Goal: Task Accomplishment & Management: Manage account settings

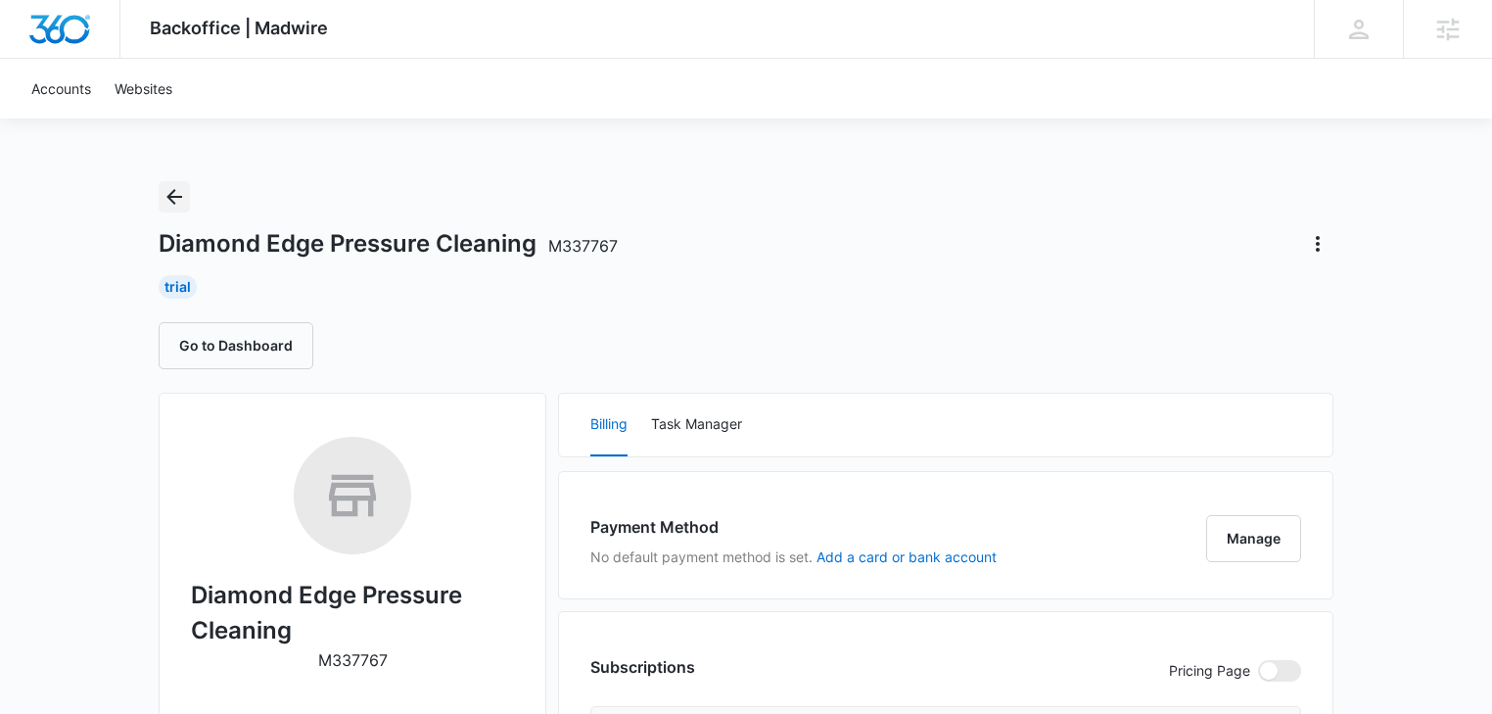
drag, startPoint x: 155, startPoint y: 194, endPoint x: 173, endPoint y: 192, distance: 18.7
click at [171, 196] on icon "Back" at bounding box center [174, 197] width 16 height 16
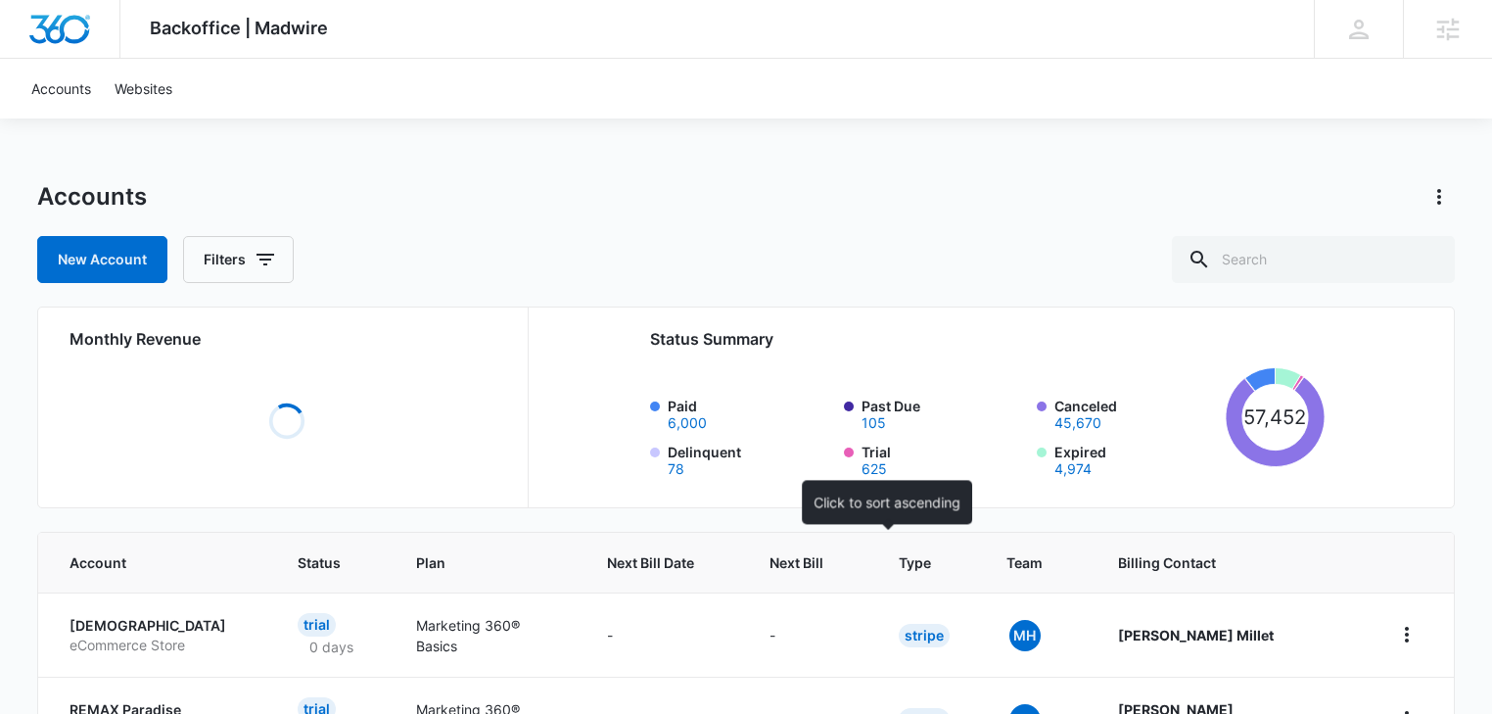
click at [823, 566] on span "Next Bill" at bounding box center [796, 562] width 54 height 21
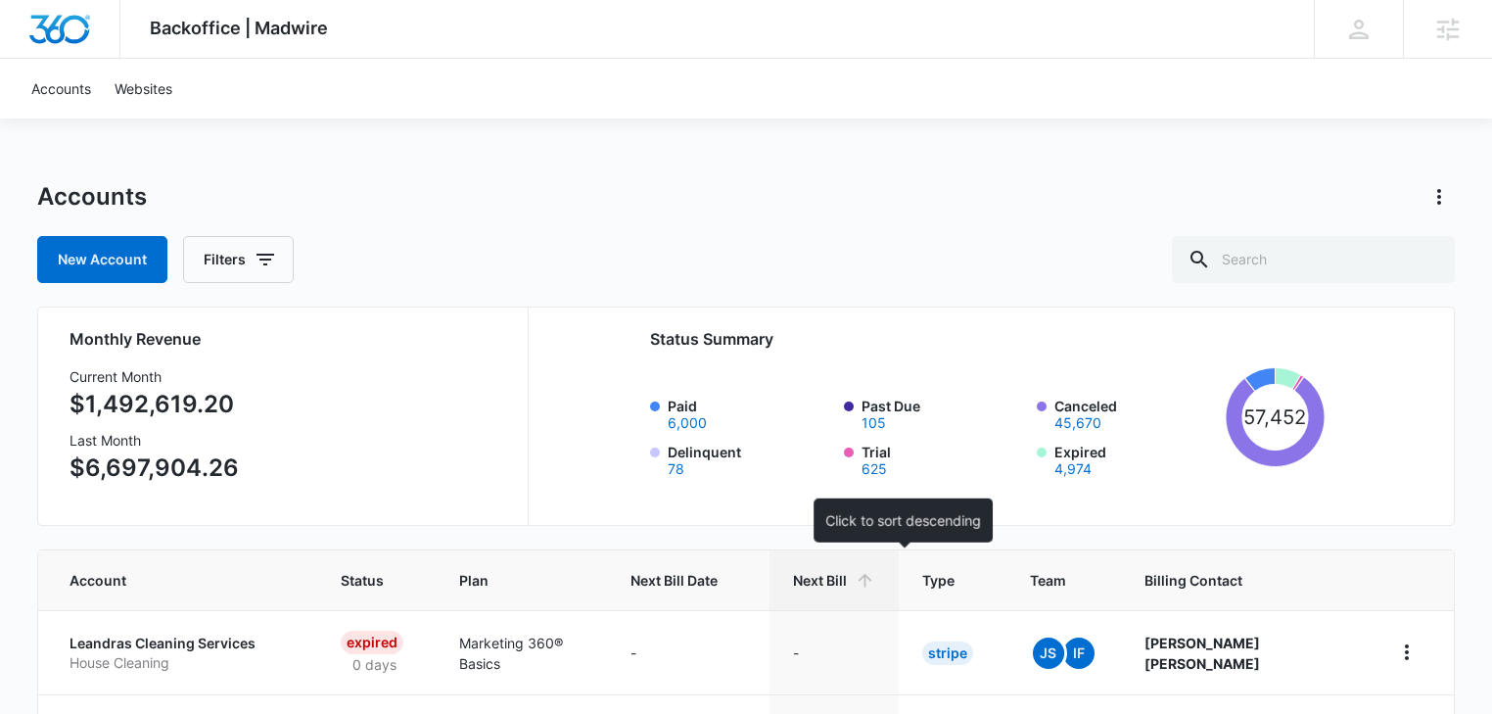
click at [847, 587] on span "Next Bill" at bounding box center [820, 580] width 54 height 21
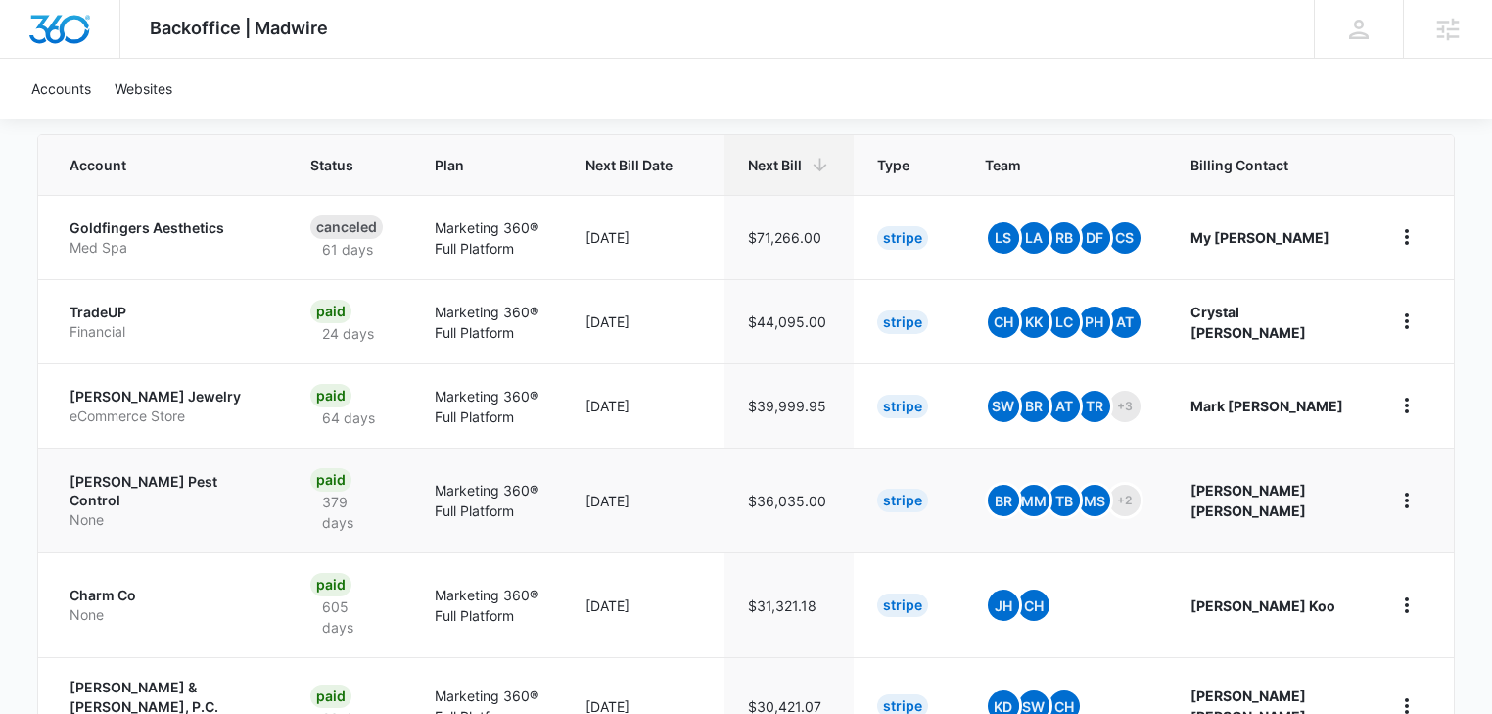
scroll to position [104, 0]
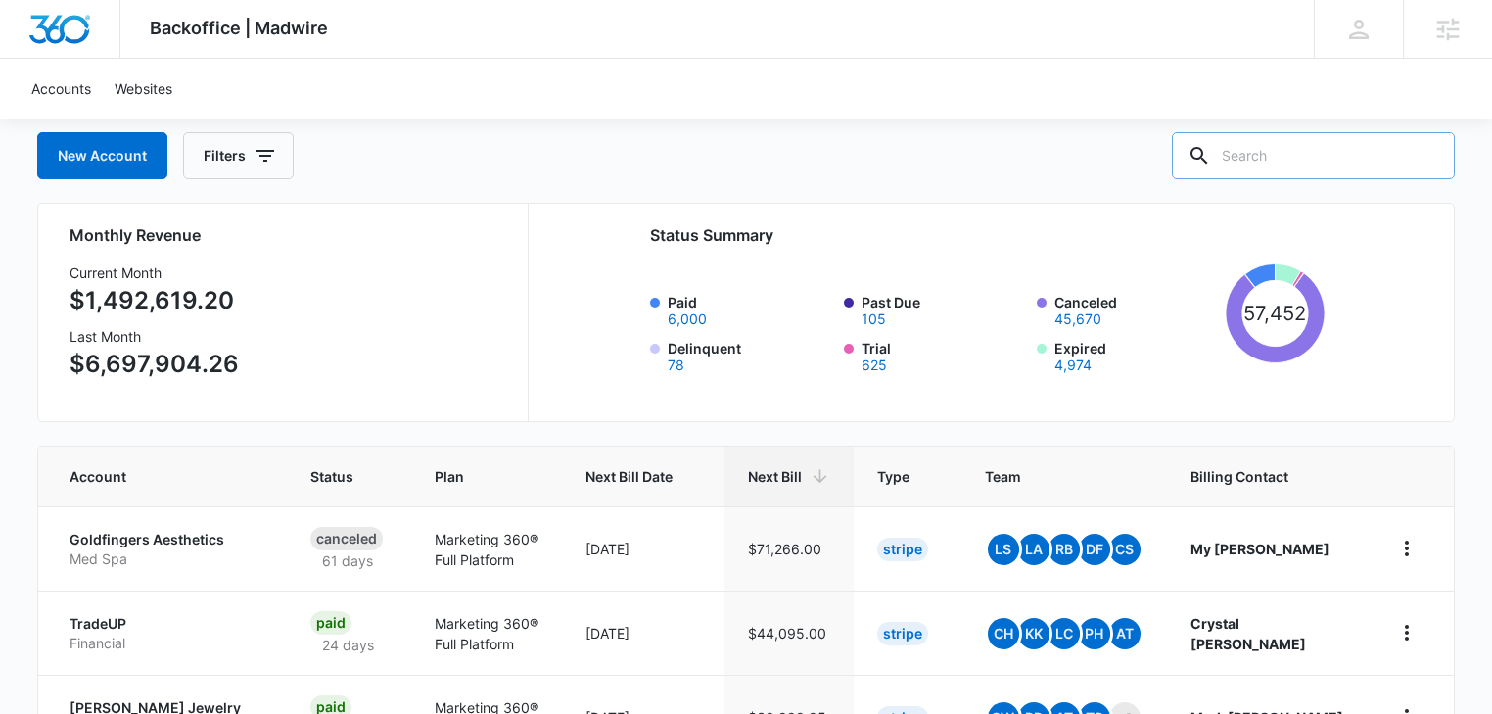
click at [1281, 142] on input "text" at bounding box center [1313, 155] width 283 height 47
type input "pressure"
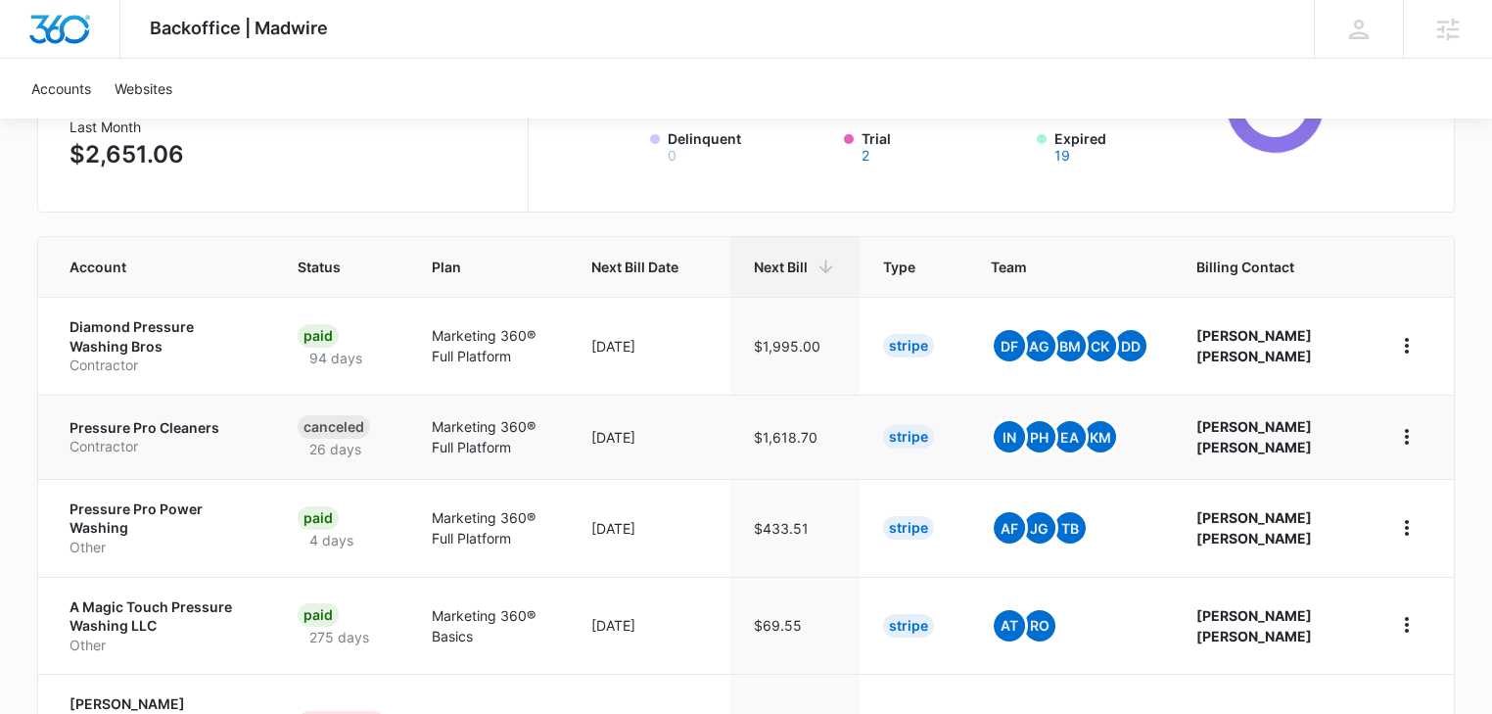
scroll to position [418, 0]
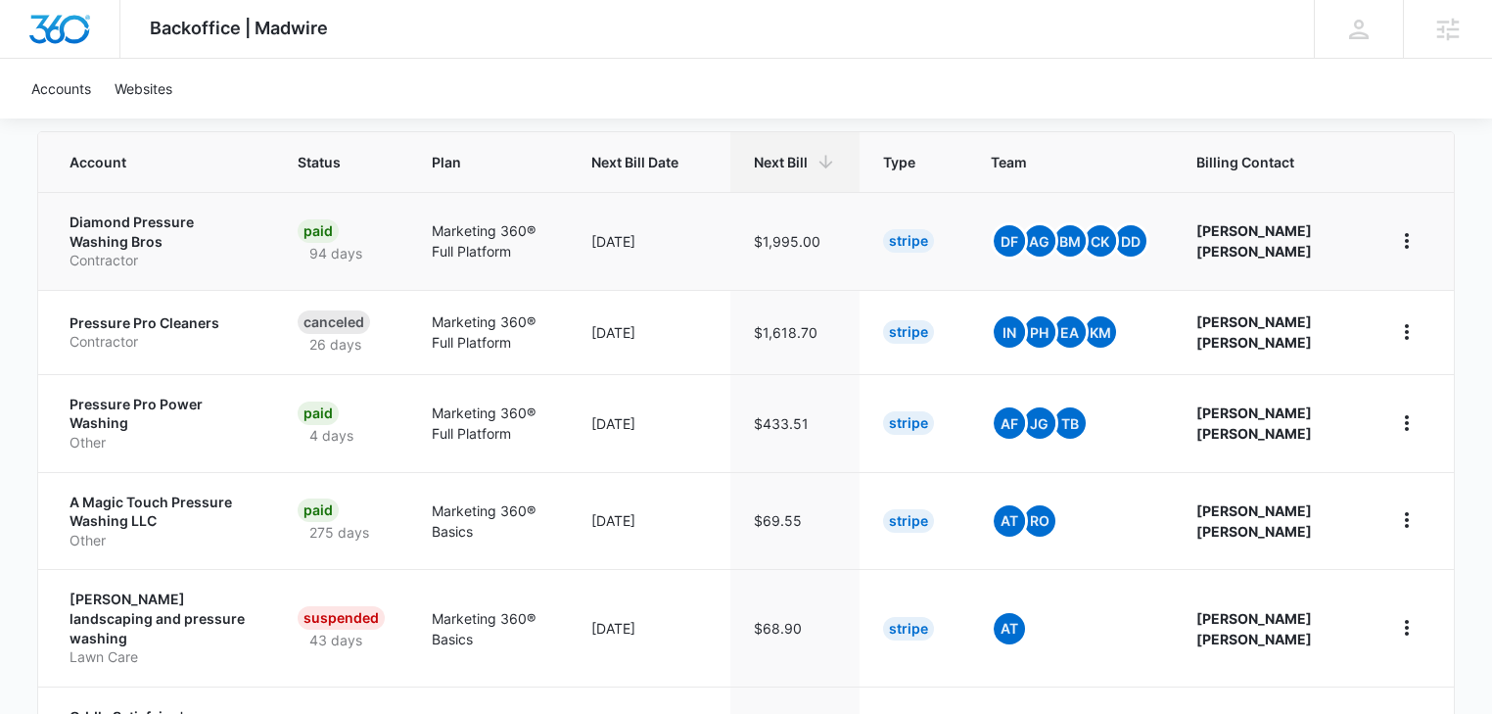
click at [113, 223] on p "Diamond Pressure Washing Bros" at bounding box center [160, 231] width 181 height 38
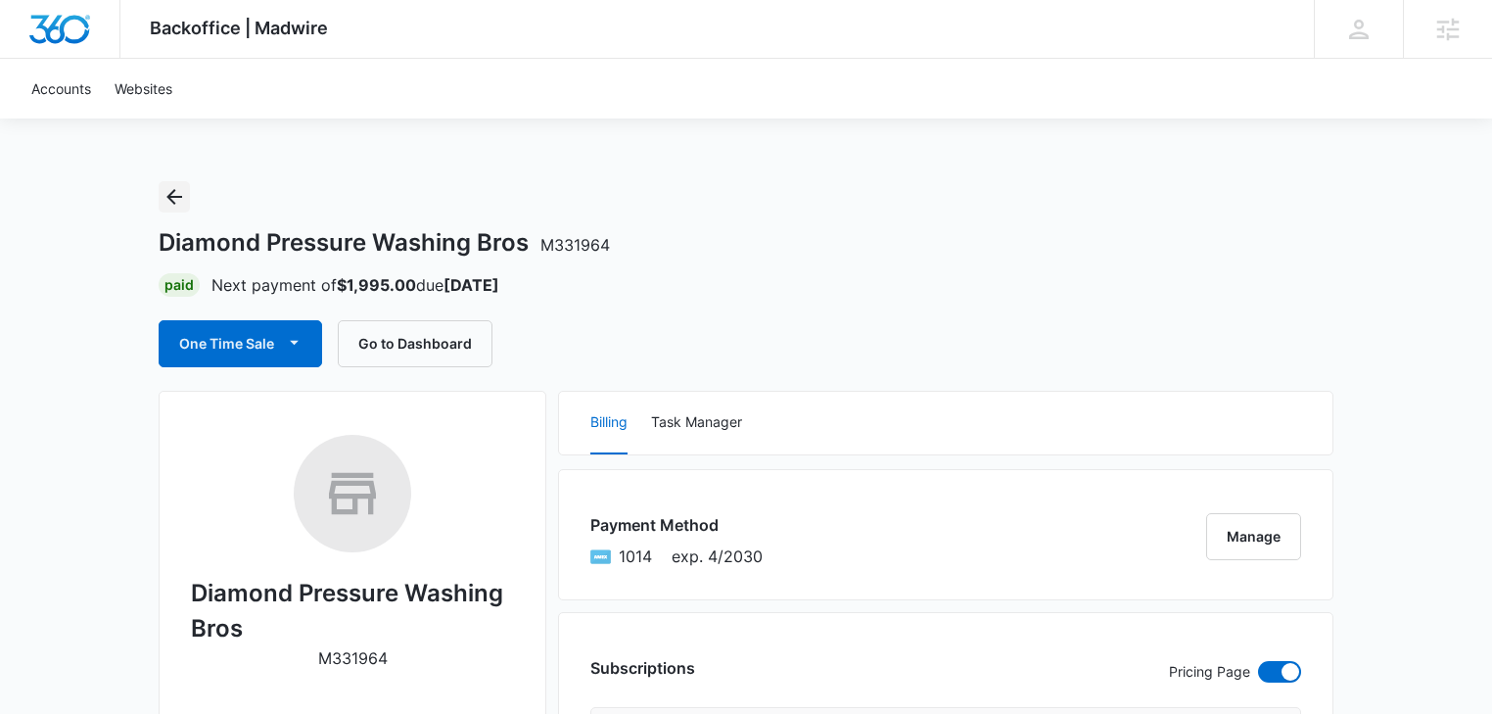
click at [172, 200] on icon "Back" at bounding box center [174, 197] width 16 height 16
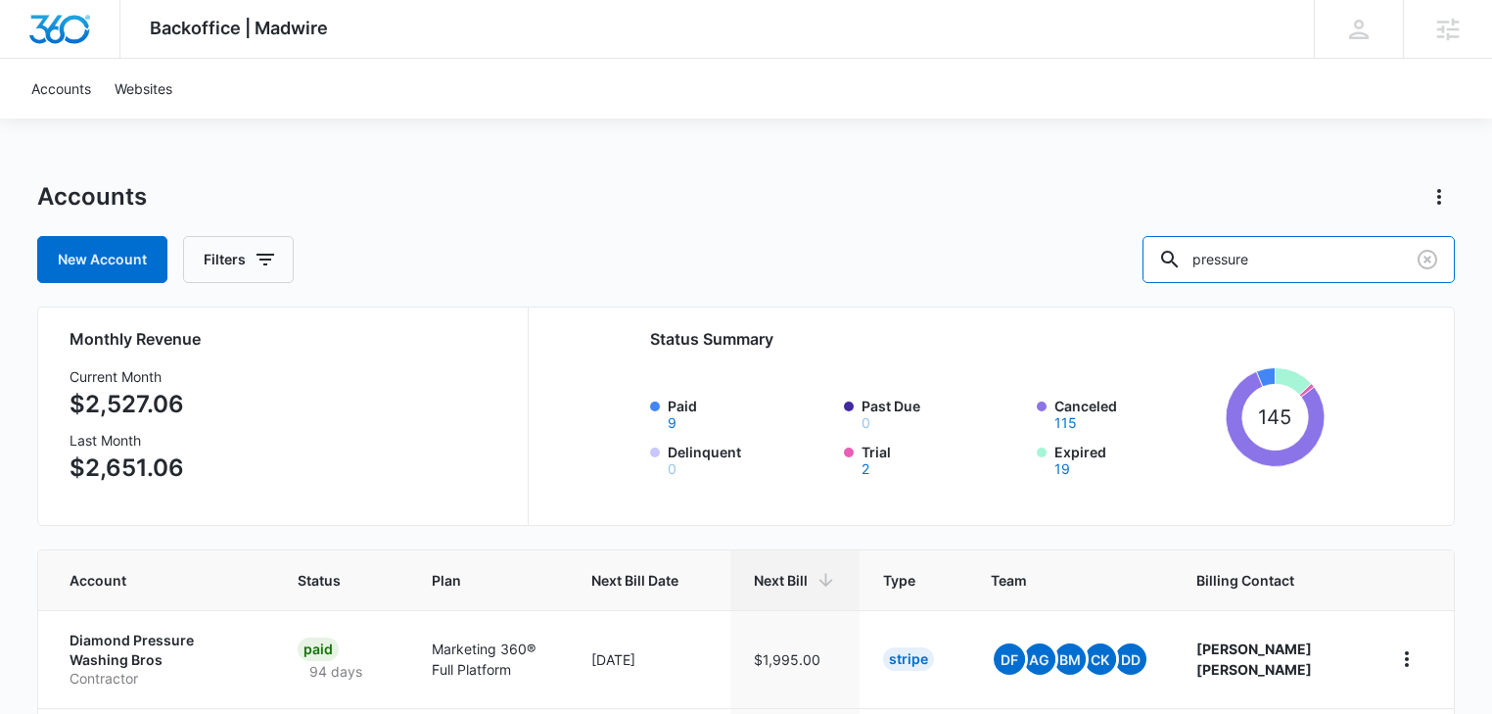
drag, startPoint x: 1305, startPoint y: 265, endPoint x: 1087, endPoint y: 260, distance: 218.4
click at [1086, 260] on div "New Account Filters pressure" at bounding box center [746, 259] width 1418 height 47
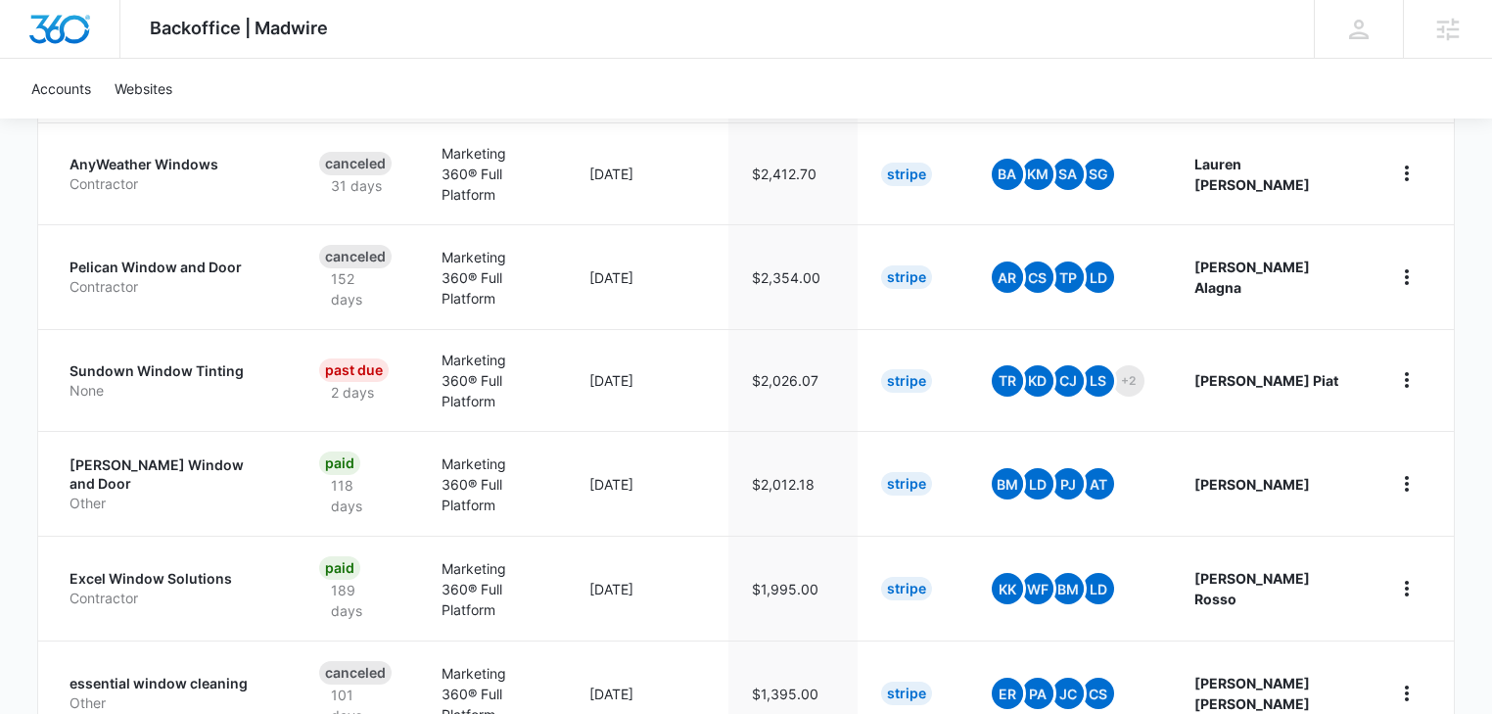
scroll to position [960, 0]
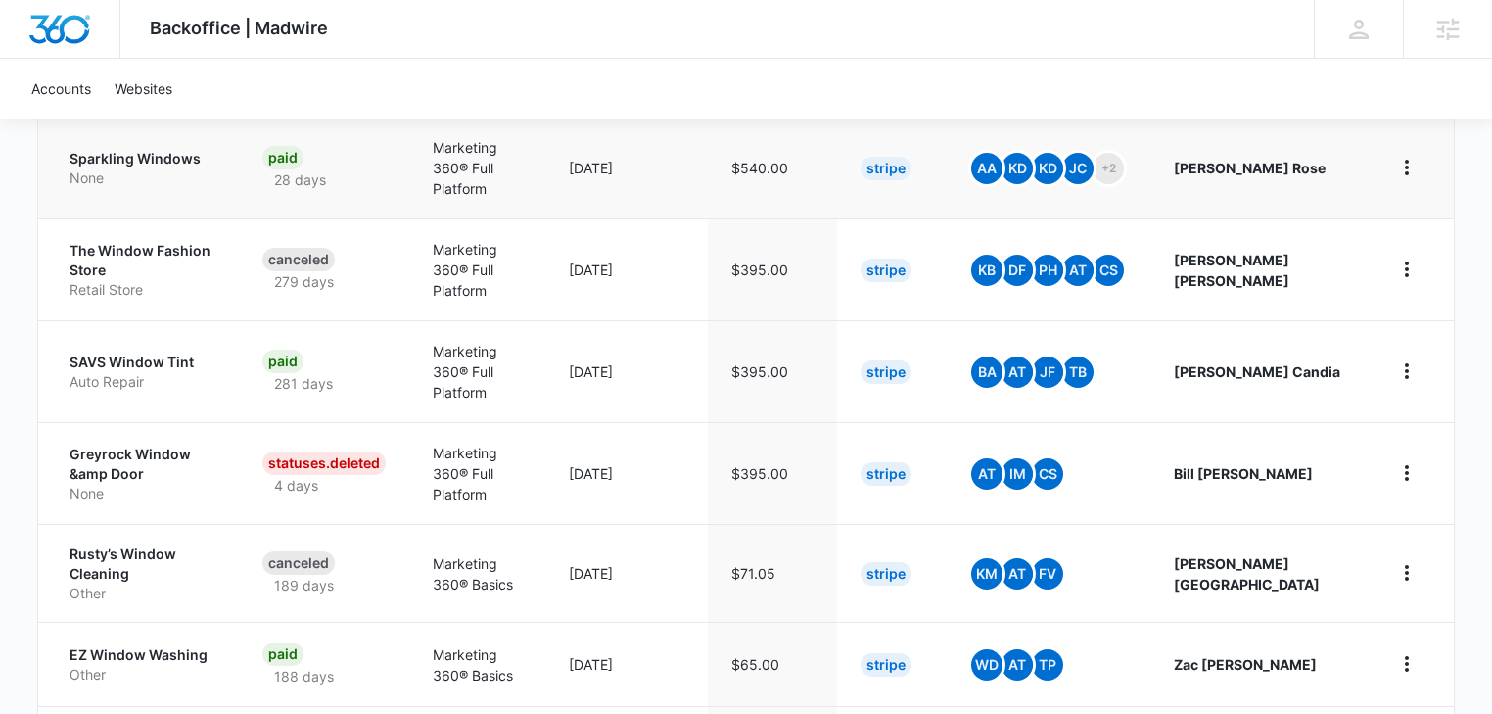
scroll to position [911, 0]
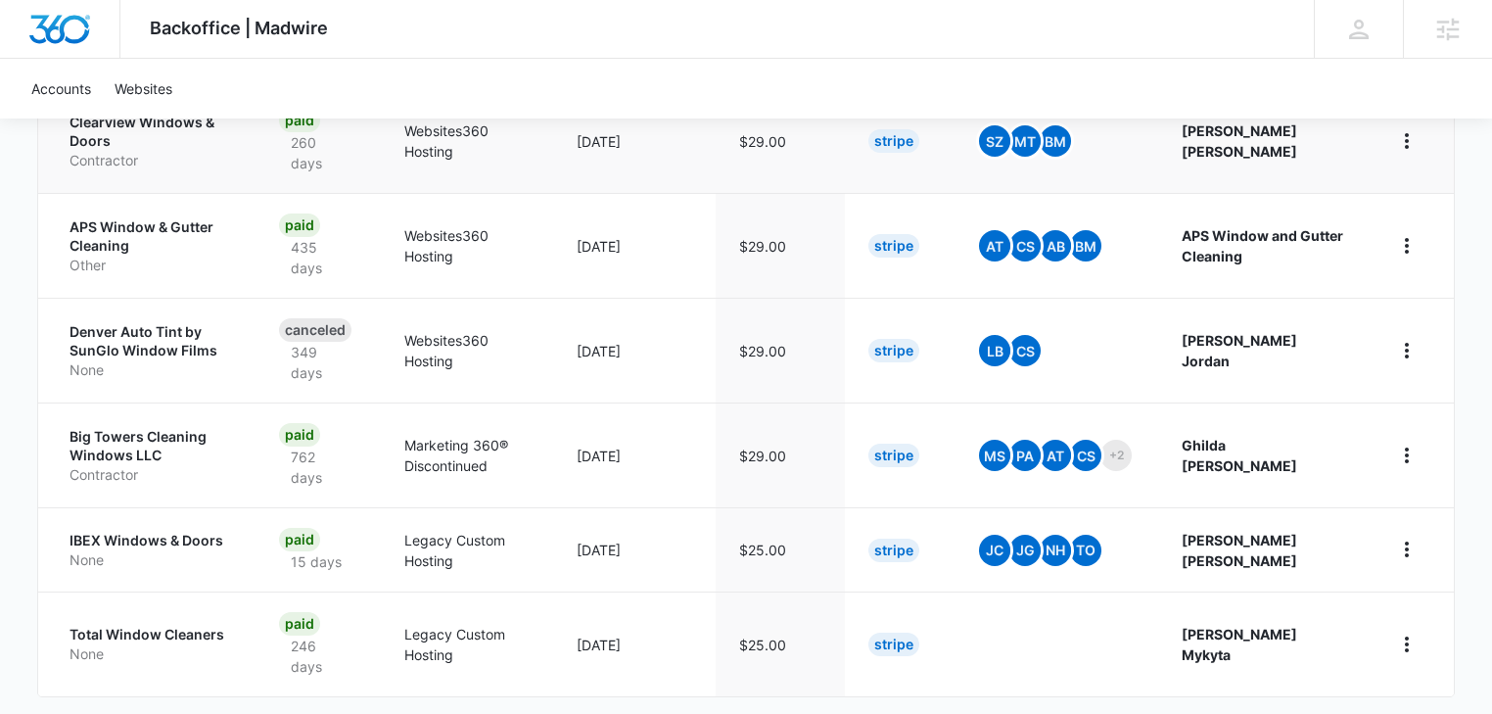
scroll to position [1029, 0]
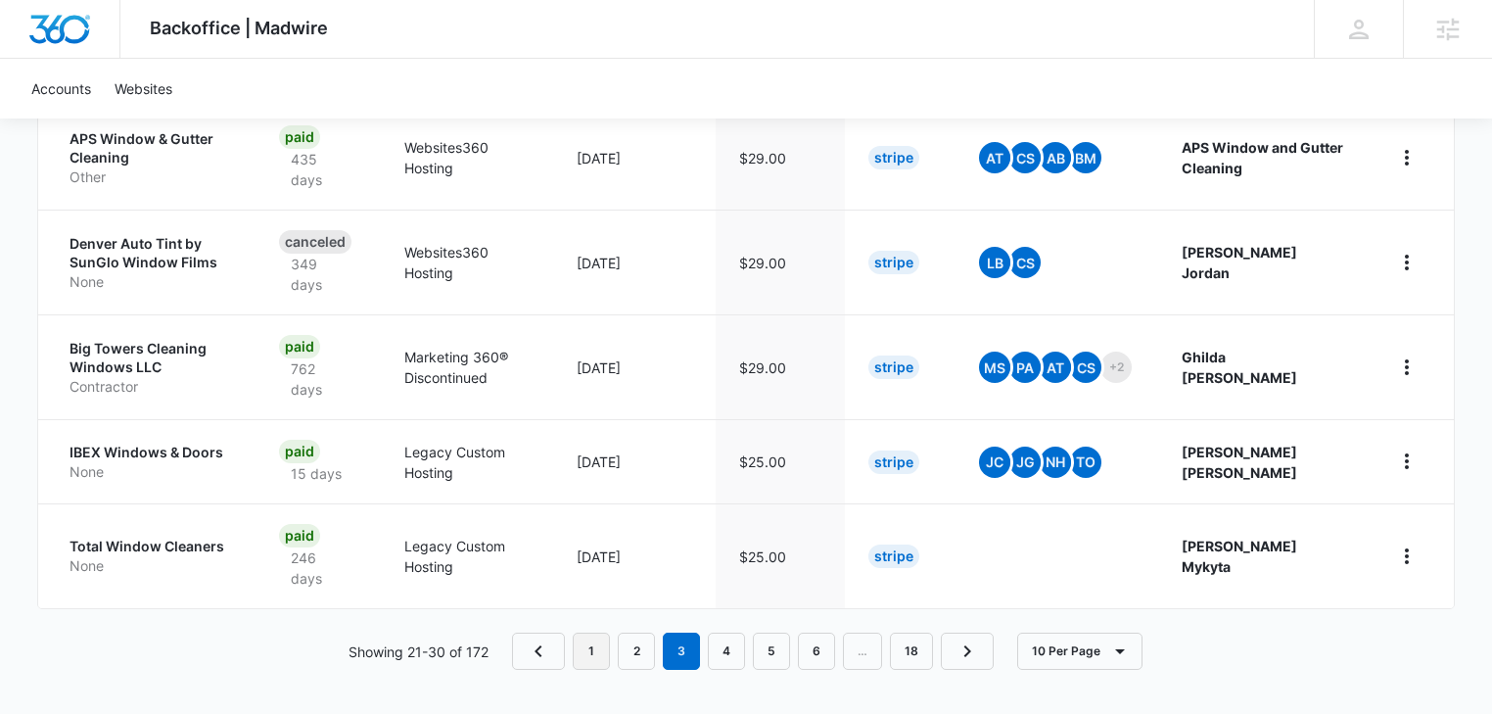
click at [587, 650] on link "1" at bounding box center [591, 650] width 37 height 37
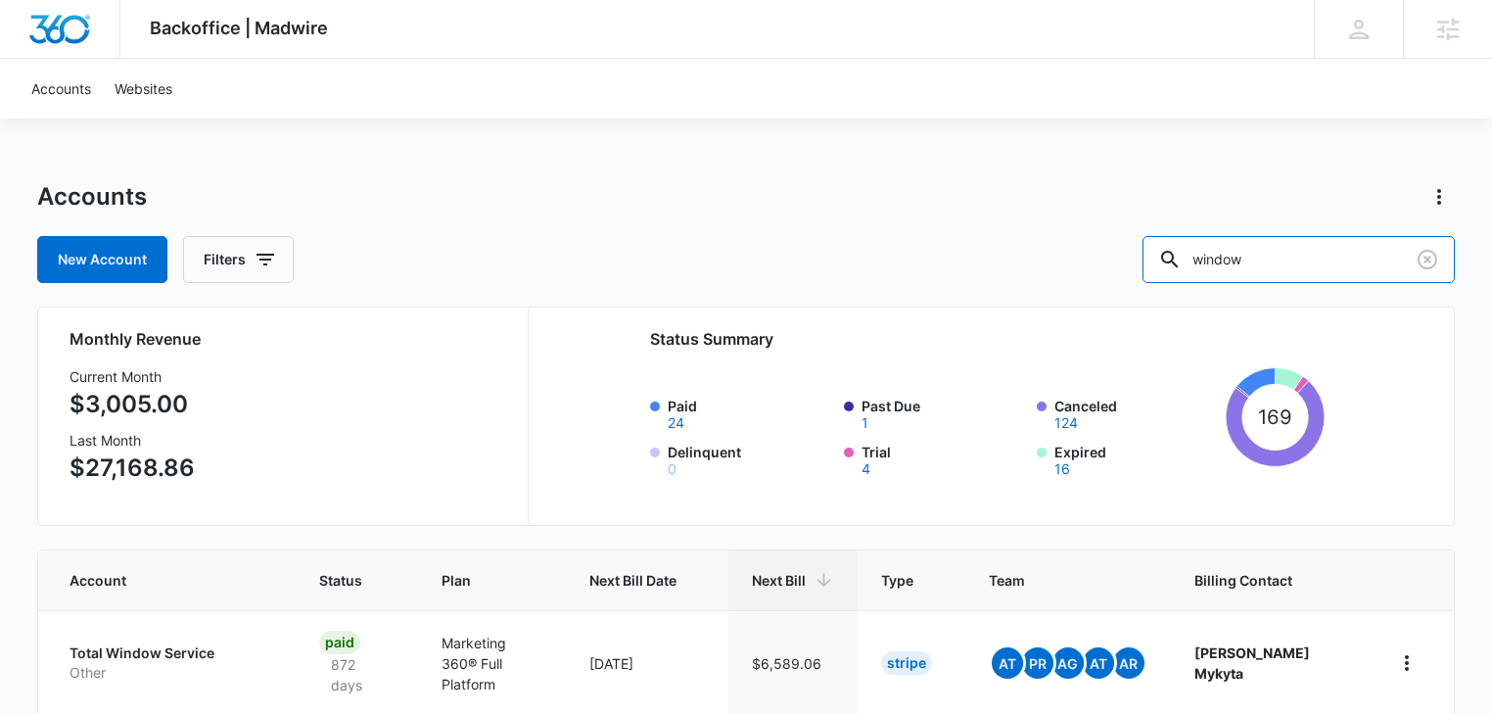
drag, startPoint x: 1310, startPoint y: 262, endPoint x: 955, endPoint y: 291, distance: 355.5
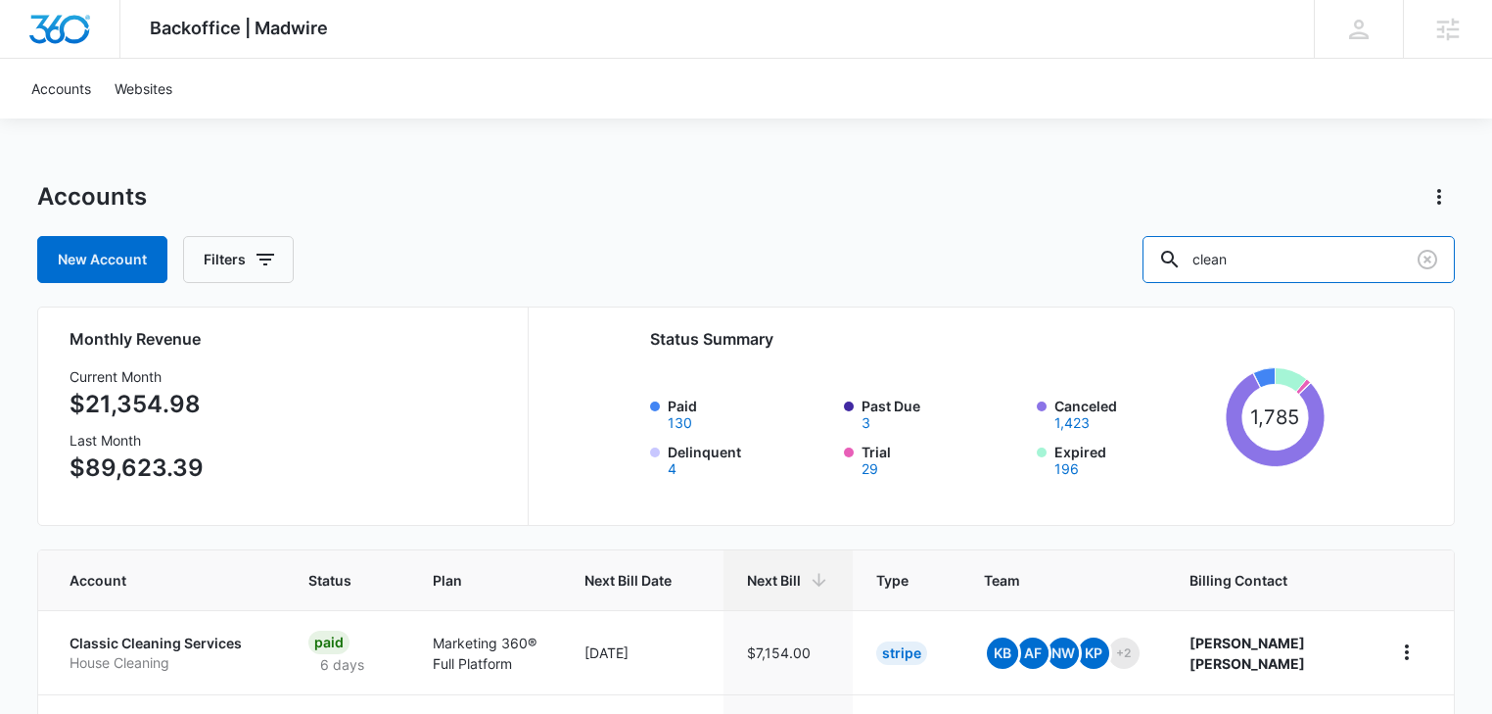
drag, startPoint x: 1286, startPoint y: 258, endPoint x: 1017, endPoint y: 274, distance: 269.7
click at [1017, 274] on div "New Account Filters clean" at bounding box center [746, 259] width 1418 height 47
type input "pressure"
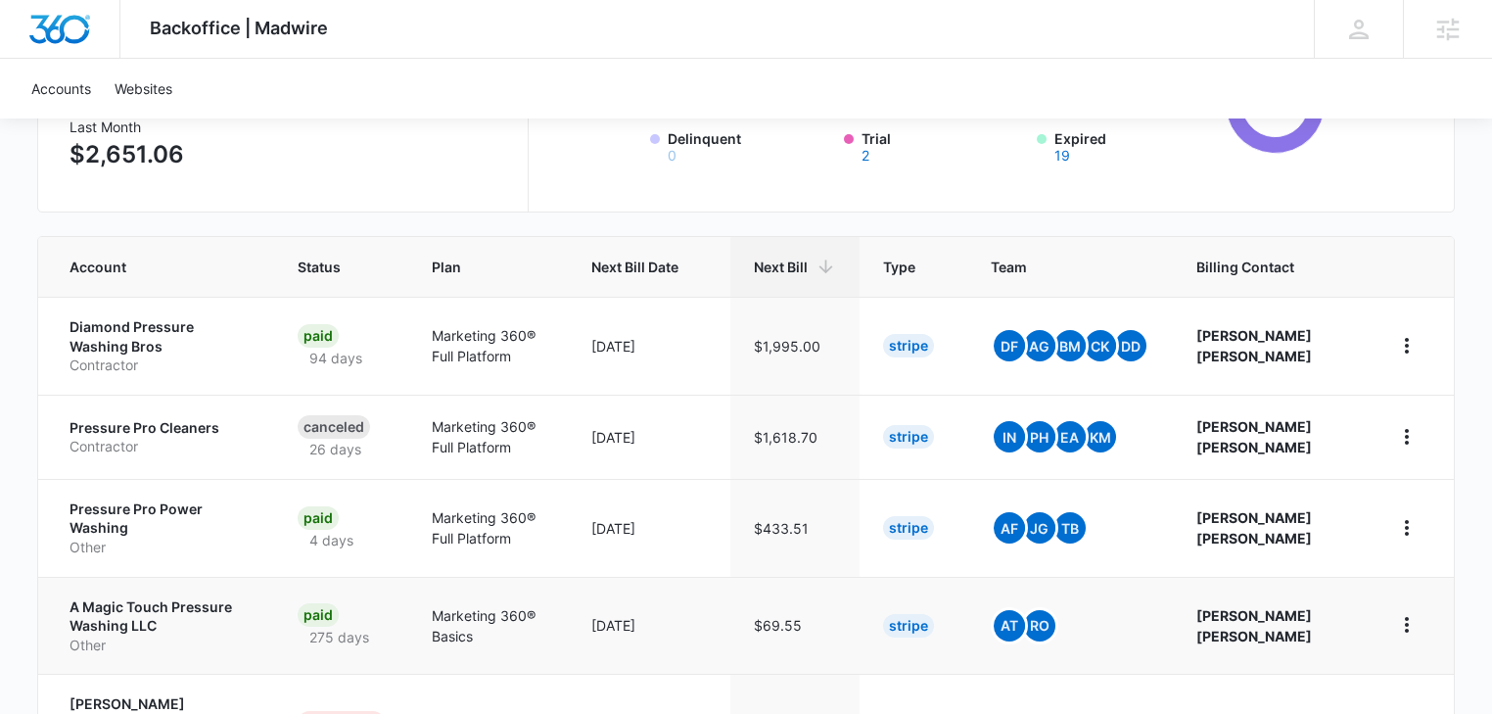
scroll to position [522, 0]
